Goal: Task Accomplishment & Management: Complete application form

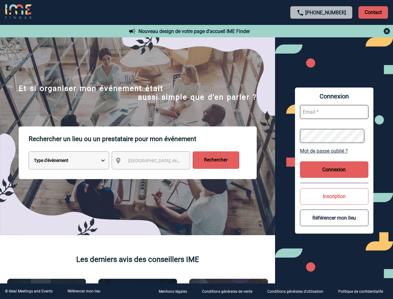
click at [196, 149] on p "Rechercher un lieu ou un prestataire pour mon événement" at bounding box center [143, 138] width 228 height 25
click at [373, 12] on p "Contact" at bounding box center [374, 12] width 30 height 12
click at [322, 31] on div at bounding box center [322, 30] width 139 height 7
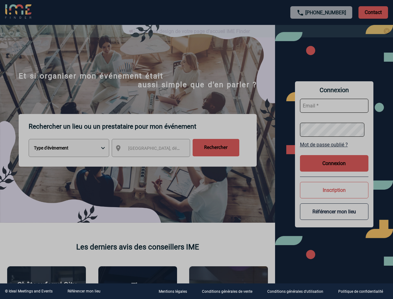
click at [157, 162] on div at bounding box center [196, 149] width 393 height 299
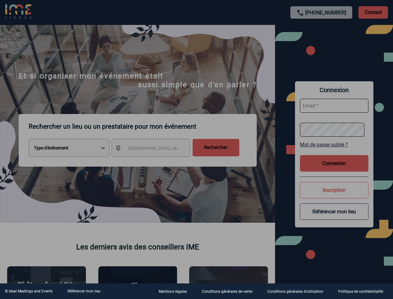
click at [334, 151] on div at bounding box center [196, 149] width 393 height 299
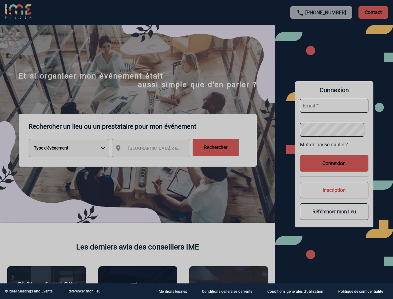
click at [334, 169] on button "Connexion" at bounding box center [334, 163] width 68 height 17
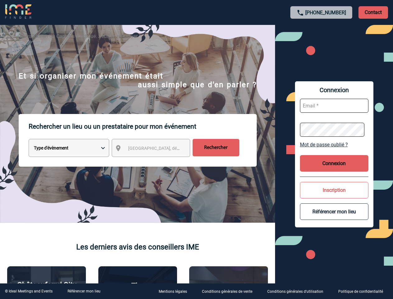
click at [334, 196] on button "Inscription" at bounding box center [334, 190] width 68 height 17
click at [334, 218] on div at bounding box center [174, 132] width 349 height 265
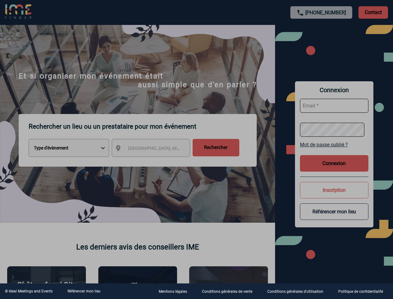
click at [84, 291] on link "Référencer mon lieu" at bounding box center [84, 291] width 33 height 4
